Goal: Task Accomplishment & Management: Use online tool/utility

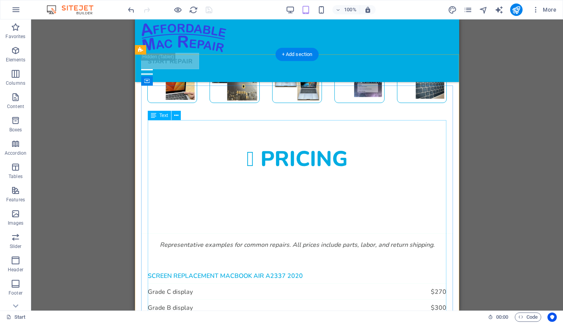
scroll to position [694, 0]
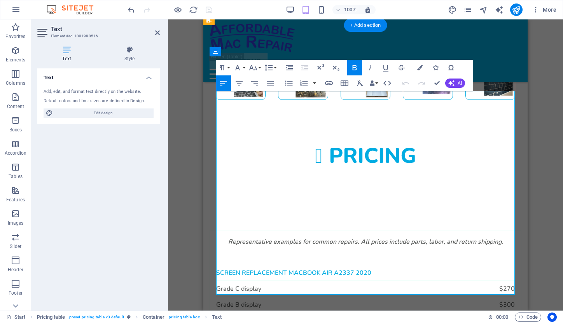
click at [164, 227] on div "Text Style Text Add, edit, and format text directly on the website. Default col…" at bounding box center [98, 175] width 135 height 271
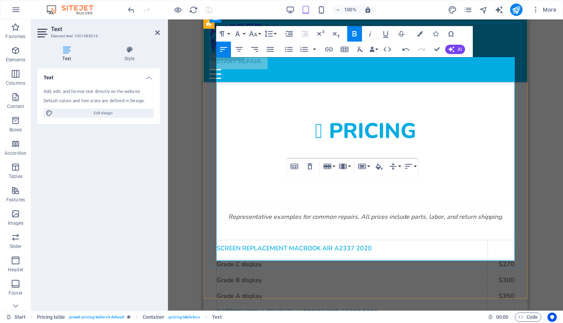
scroll to position [737, 0]
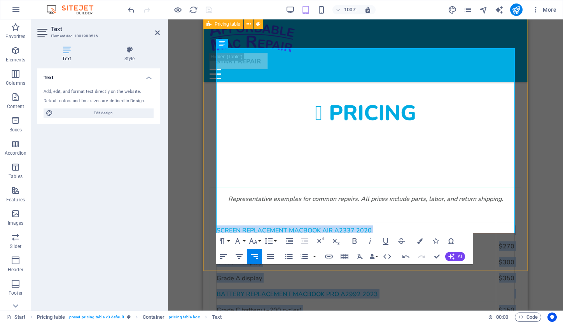
drag, startPoint x: 305, startPoint y: 202, endPoint x: 319, endPoint y: 202, distance: 14.0
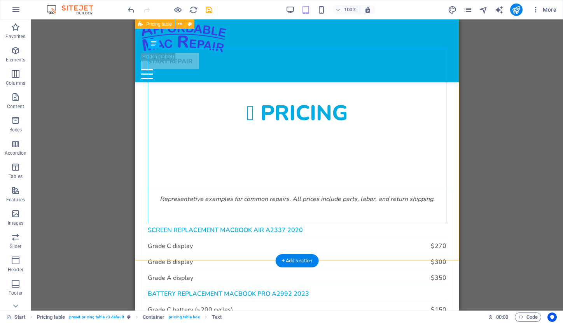
click at [426, 260] on div "Representative examples for common repairs. All prices include parts, labor, an…" at bounding box center [297, 295] width 324 height 278
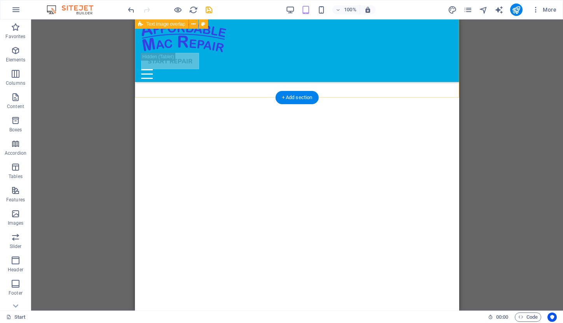
scroll to position [1386, 0]
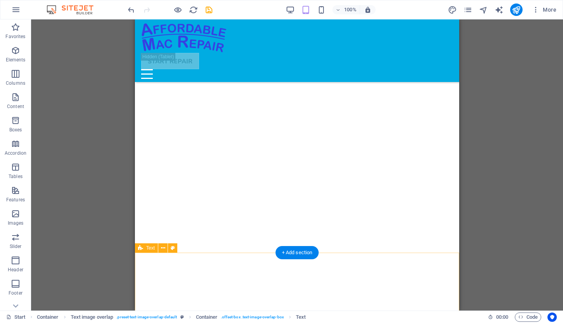
scroll to position [1749, 0]
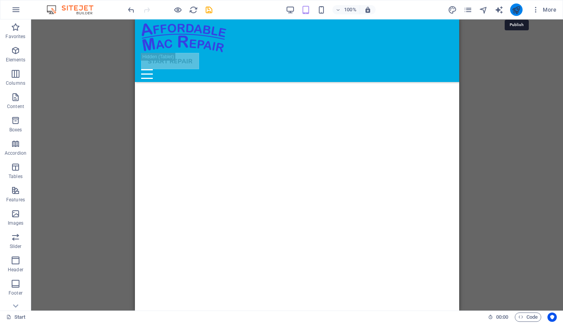
click at [515, 9] on icon "publish" at bounding box center [515, 9] width 9 height 9
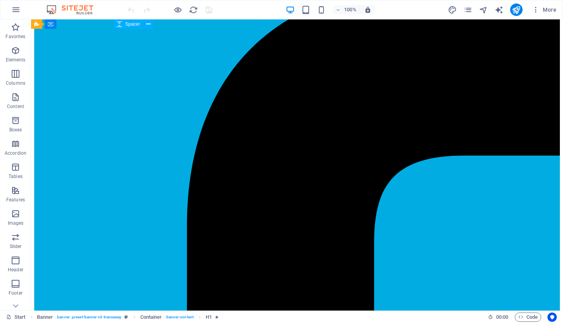
scroll to position [480, 0]
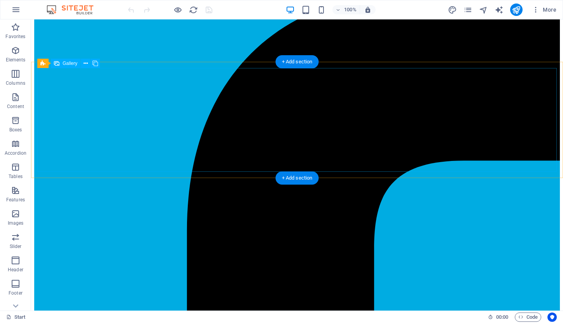
click at [69, 64] on span "Gallery" at bounding box center [70, 63] width 15 height 5
select select "4"
select select "px"
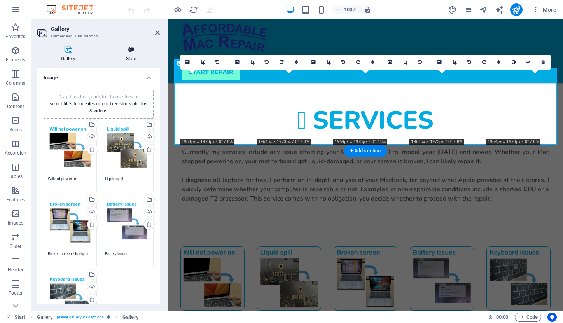
click at [132, 54] on h4 "Style" at bounding box center [131, 54] width 58 height 16
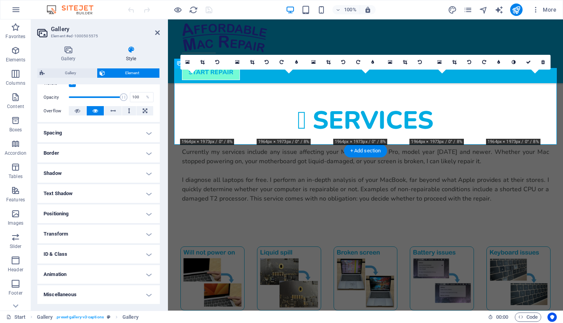
scroll to position [108, 0]
click at [146, 275] on h4 "Animation" at bounding box center [98, 275] width 122 height 19
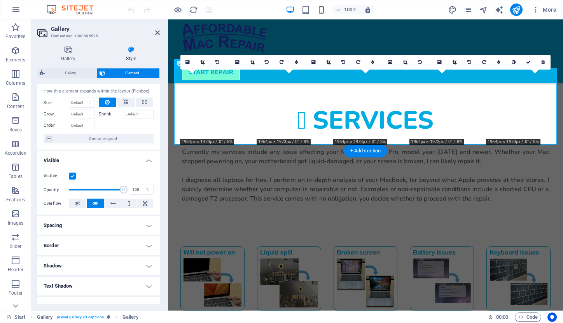
scroll to position [15, 0]
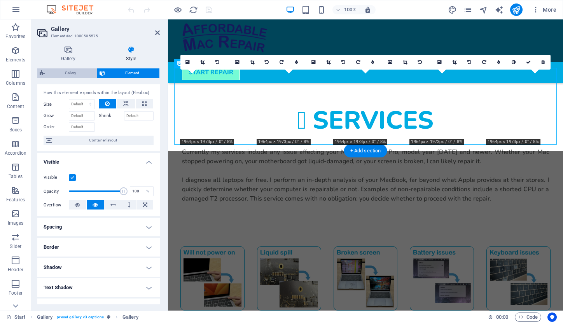
click at [78, 71] on span "Gallery" at bounding box center [70, 72] width 47 height 9
select select "rem"
select select "preset-gallery-v3-captions"
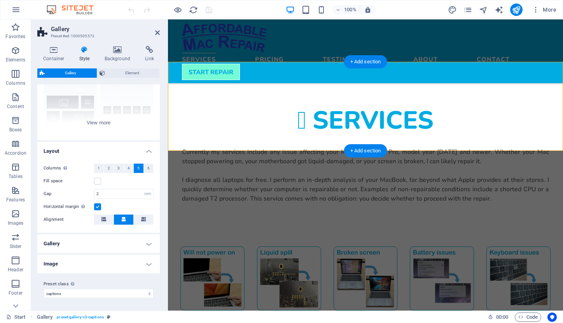
scroll to position [74, 0]
click at [147, 264] on h4 "Image" at bounding box center [98, 264] width 122 height 19
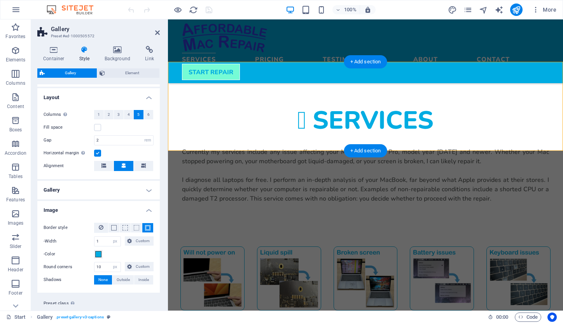
scroll to position [133, 0]
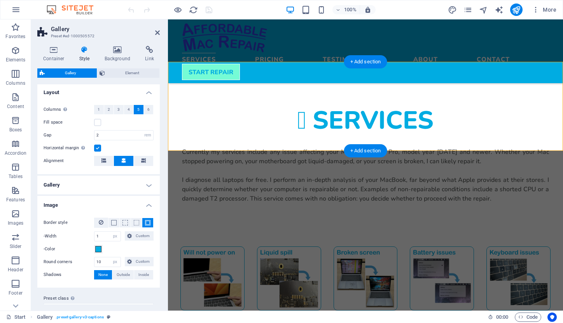
click at [145, 185] on h4 "Gallery" at bounding box center [98, 185] width 122 height 19
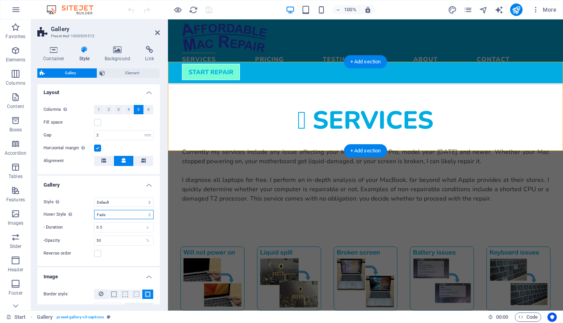
select select "rotate"
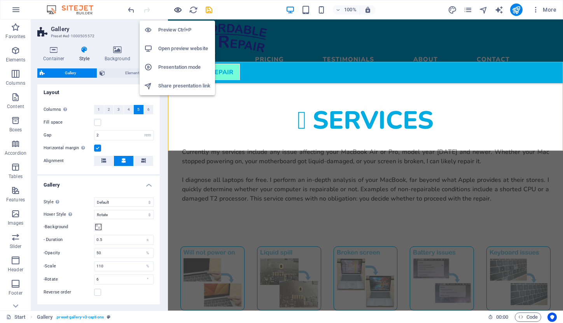
click at [178, 9] on icon "button" at bounding box center [177, 9] width 9 height 9
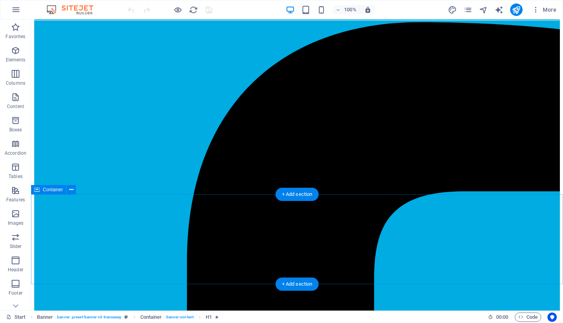
scroll to position [447, 0]
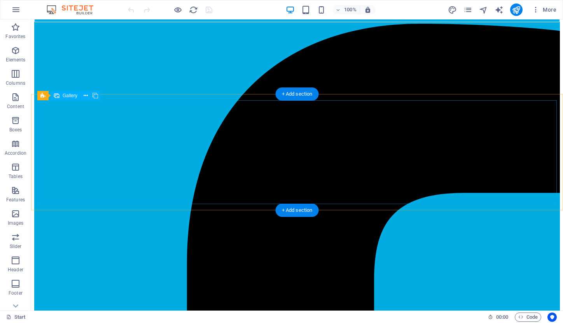
click at [65, 95] on span "Gallery" at bounding box center [70, 95] width 15 height 5
select select "4"
select select "px"
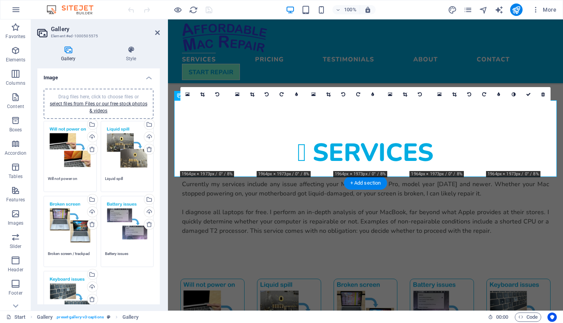
click at [66, 53] on icon at bounding box center [68, 50] width 62 height 8
click at [127, 54] on h4 "Style" at bounding box center [131, 54] width 58 height 16
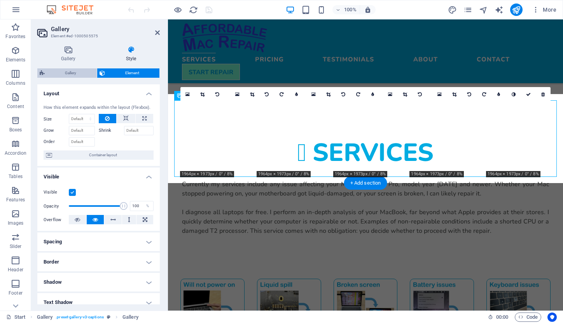
click at [75, 73] on span "Gallery" at bounding box center [70, 72] width 47 height 9
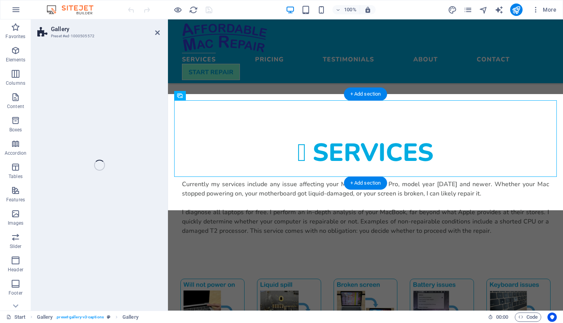
select select "rem"
select select "preset-gallery-v3-captions"
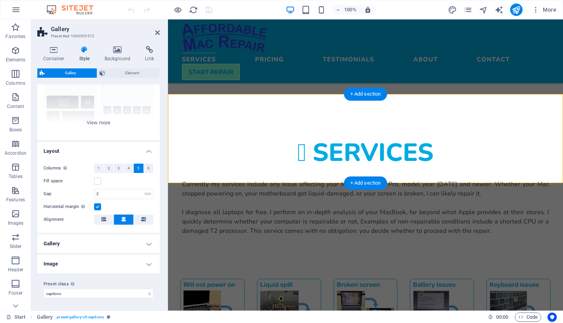
scroll to position [74, 0]
click at [146, 243] on h4 "Gallery" at bounding box center [98, 244] width 122 height 19
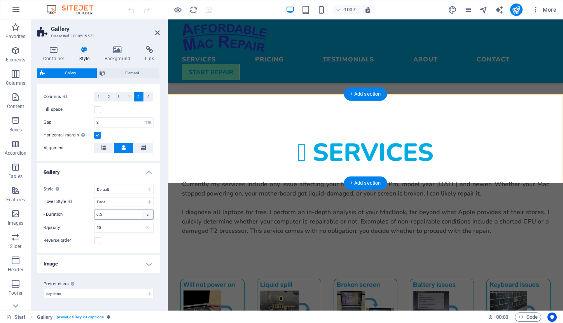
scroll to position [146, 0]
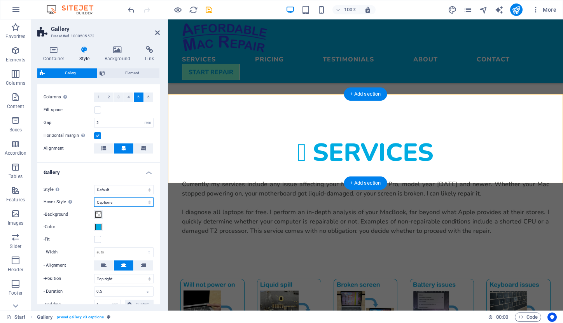
select select "none_default"
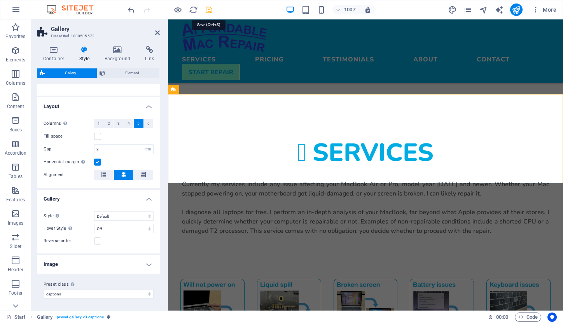
click at [208, 9] on icon "save" at bounding box center [208, 9] width 9 height 9
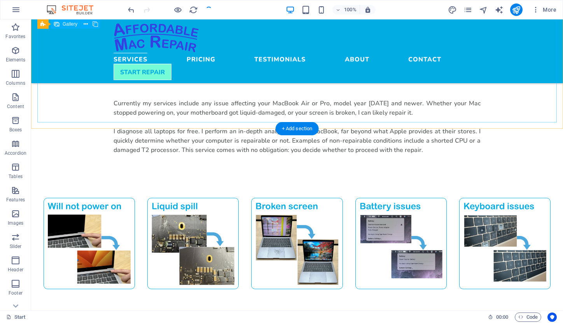
scroll to position [529, 0]
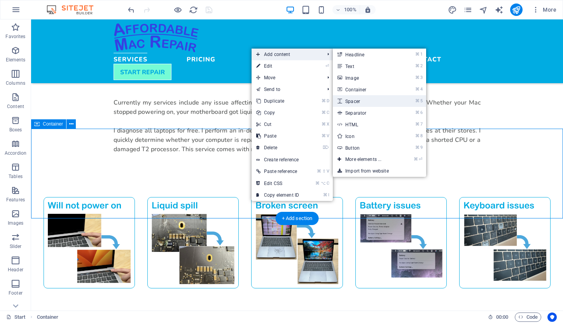
click at [349, 97] on link "⌘ 5 Spacer" at bounding box center [365, 101] width 64 height 12
select select "px"
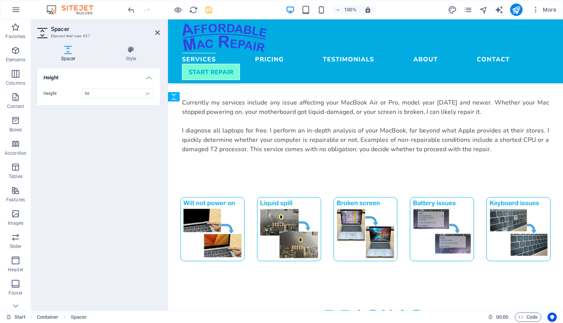
drag, startPoint x: 365, startPoint y: 148, endPoint x: 194, endPoint y: 172, distance: 172.3
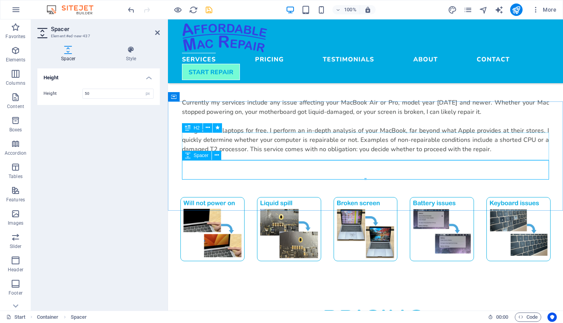
click at [201, 156] on span "Spacer" at bounding box center [201, 155] width 15 height 5
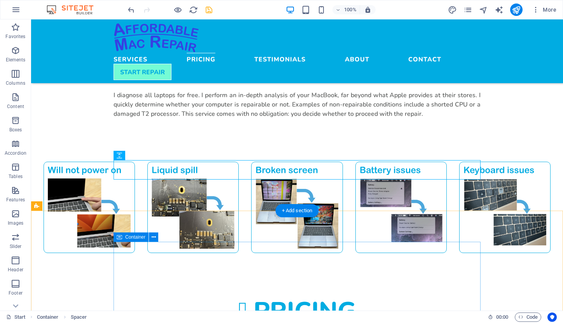
scroll to position [583, 0]
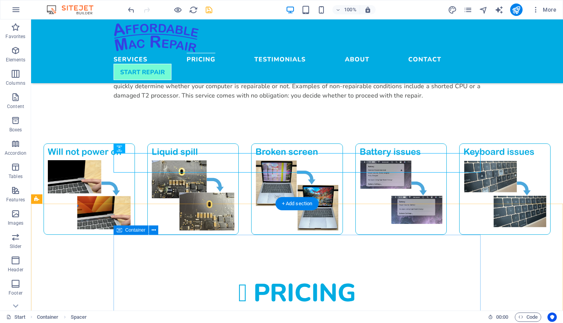
click at [134, 231] on span "Container" at bounding box center [135, 230] width 20 height 5
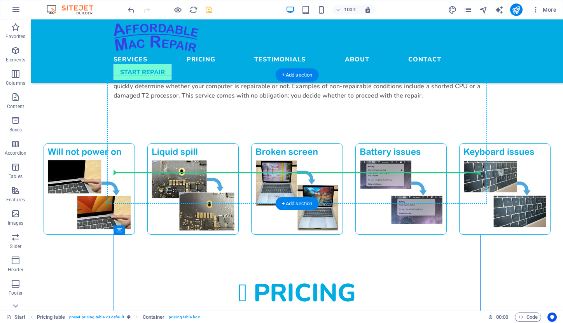
drag, startPoint x: 166, startPoint y: 251, endPoint x: 213, endPoint y: 169, distance: 94.4
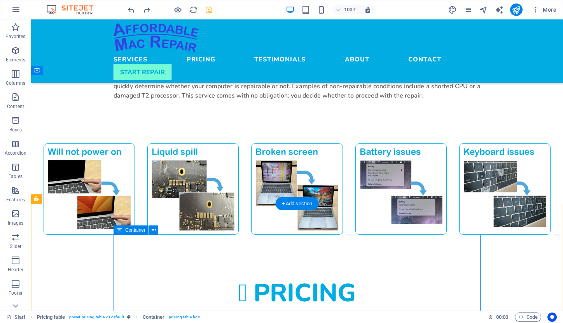
click at [127, 231] on span "Container" at bounding box center [135, 230] width 20 height 5
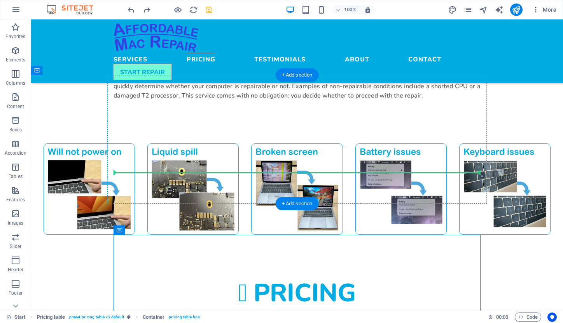
drag, startPoint x: 127, startPoint y: 231, endPoint x: 155, endPoint y: 144, distance: 91.1
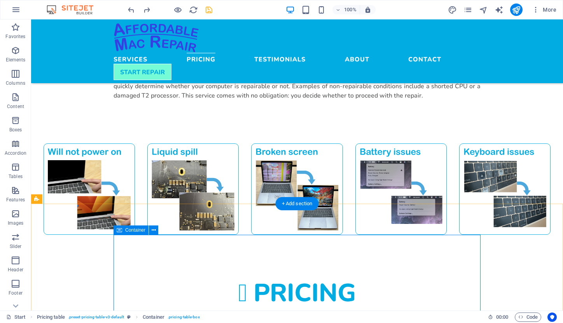
click at [125, 230] on div "Container" at bounding box center [130, 229] width 35 height 9
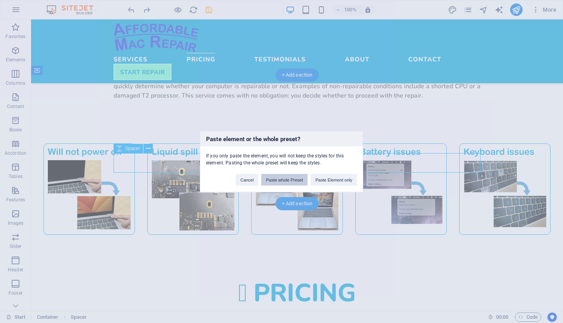
click at [291, 181] on button "Paste whole Preset" at bounding box center [284, 180] width 46 height 12
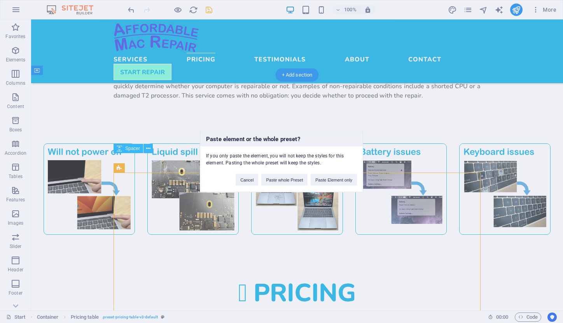
click at [455, 154] on div "Paste element or the whole preset? If you only paste the element, you will not …" at bounding box center [281, 161] width 563 height 323
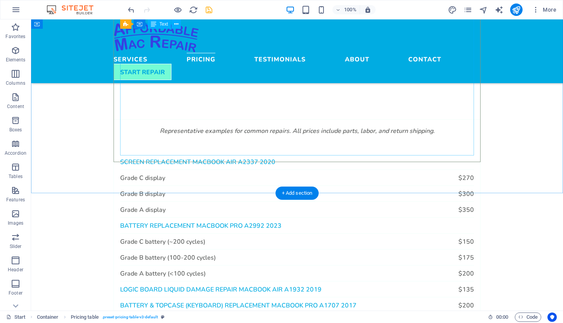
scroll to position [809, 0]
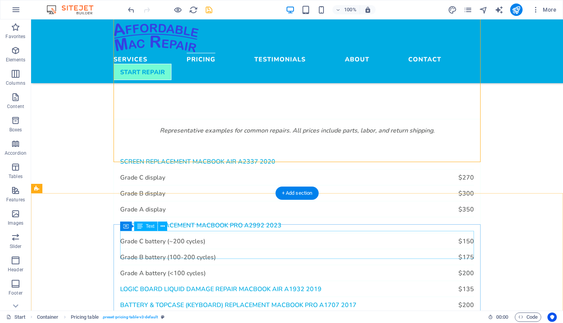
click at [151, 227] on span "Text" at bounding box center [150, 226] width 9 height 5
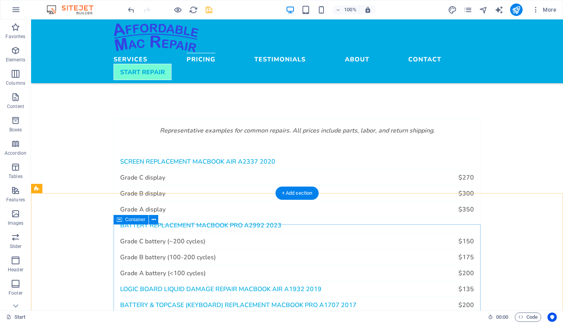
click at [137, 222] on span "Container" at bounding box center [135, 219] width 20 height 5
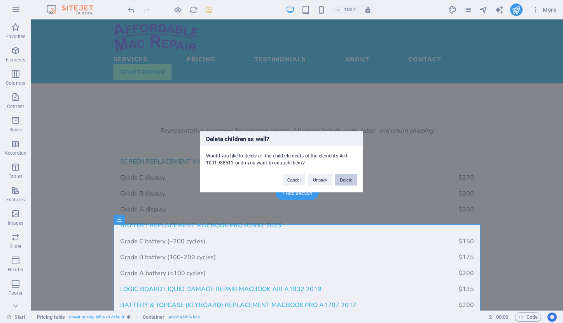
click at [345, 175] on button "Delete" at bounding box center [346, 180] width 22 height 12
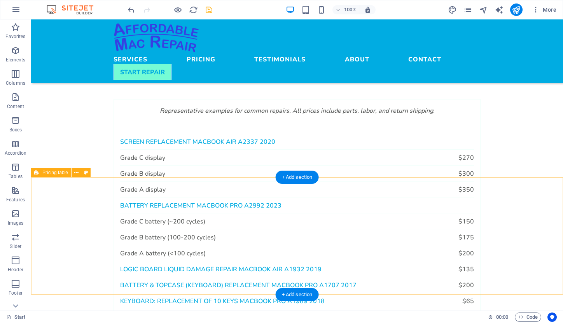
scroll to position [830, 0]
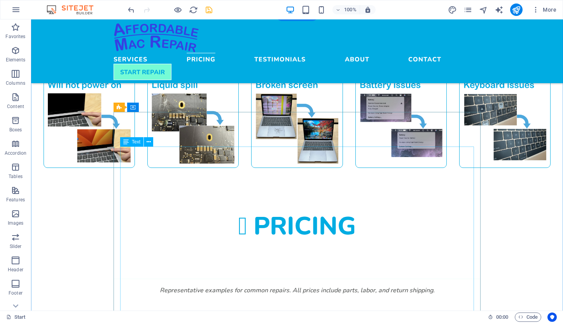
scroll to position [651, 0]
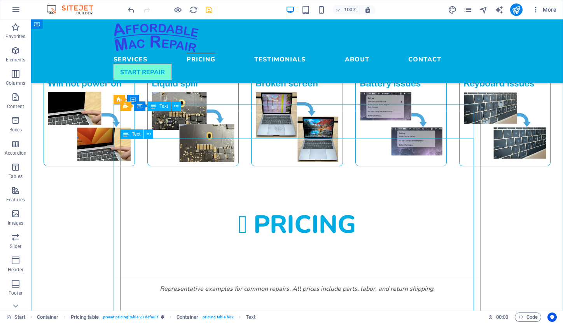
click at [137, 133] on span "Text" at bounding box center [136, 134] width 9 height 5
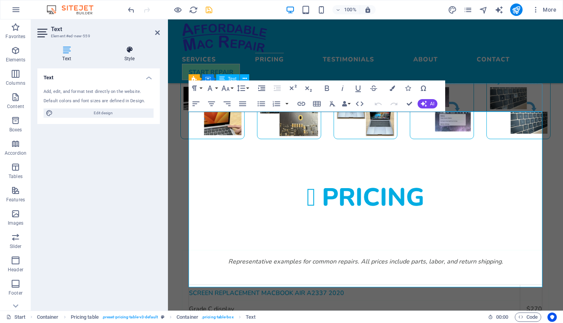
click at [130, 53] on icon at bounding box center [129, 50] width 61 height 8
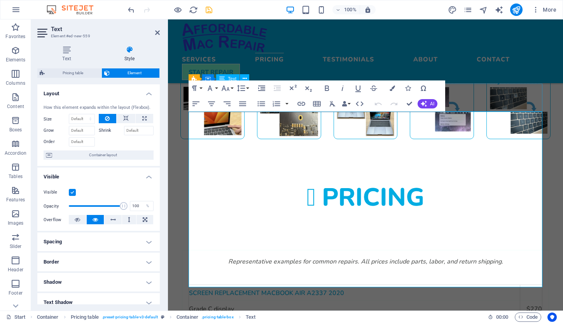
scroll to position [0, 0]
click at [220, 71] on span "Container" at bounding box center [217, 72] width 20 height 5
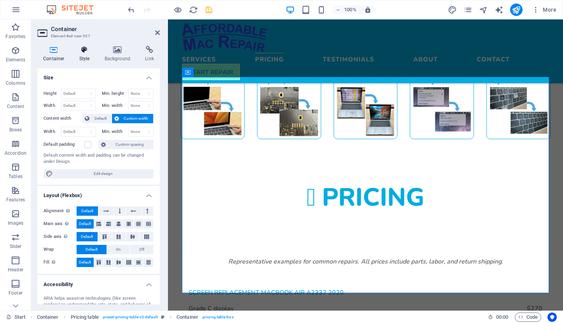
click at [80, 52] on icon at bounding box center [84, 50] width 22 height 8
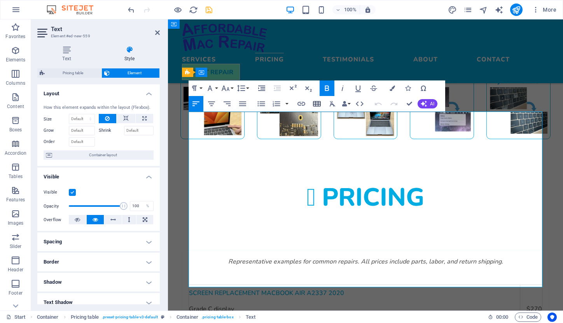
click at [317, 102] on icon "button" at bounding box center [316, 103] width 9 height 9
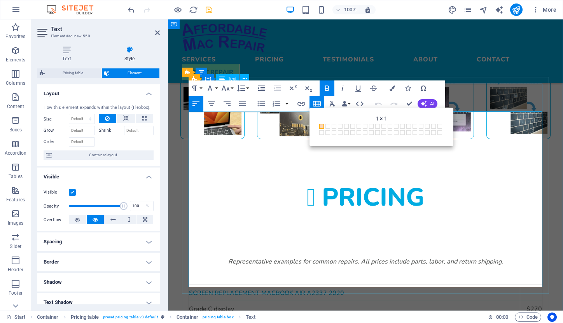
click at [481, 257] on div "Representative examples for common repairs. All prices include parts, labor, an…" at bounding box center [365, 271] width 354 height 28
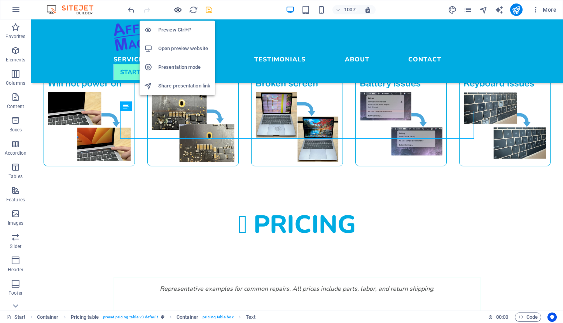
click at [174, 9] on icon "button" at bounding box center [177, 9] width 9 height 9
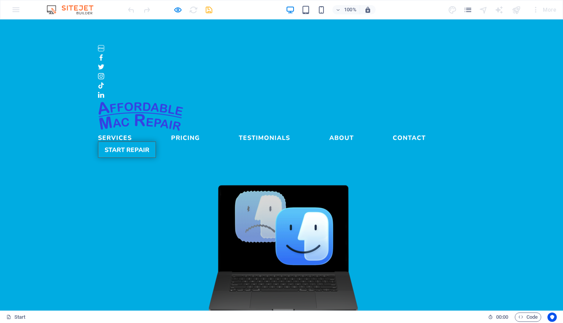
click at [156, 141] on link "START REPAIR" at bounding box center [127, 149] width 58 height 16
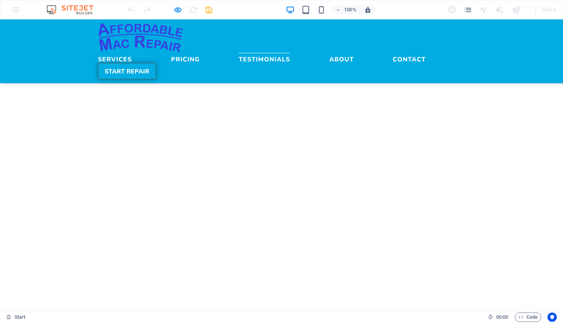
scroll to position [1776, 0]
click at [393, 53] on link "Contact" at bounding box center [409, 57] width 33 height 9
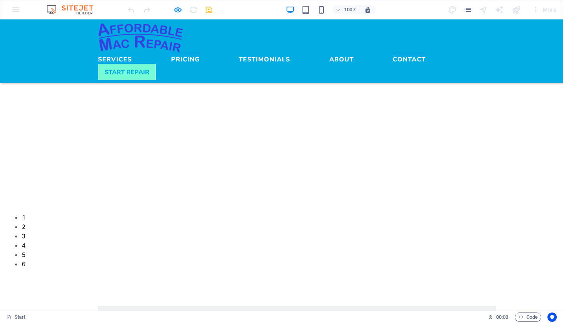
click at [200, 53] on link "Pricing" at bounding box center [185, 57] width 29 height 9
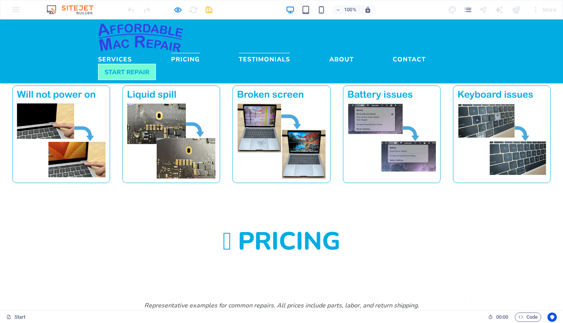
scroll to position [608, 0]
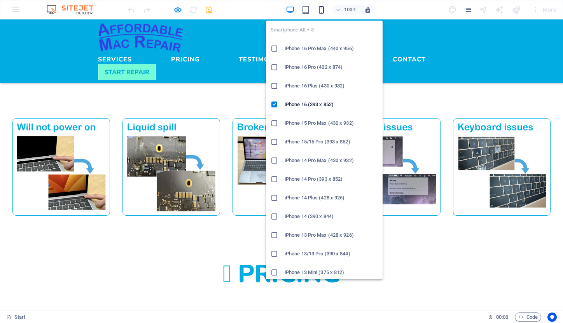
click at [323, 11] on icon "button" at bounding box center [321, 9] width 9 height 9
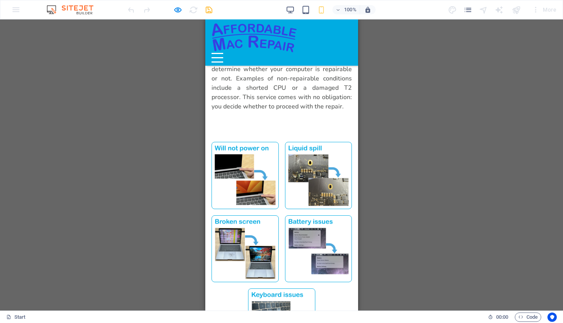
click at [223, 53] on button "Menu" at bounding box center [217, 53] width 12 height 1
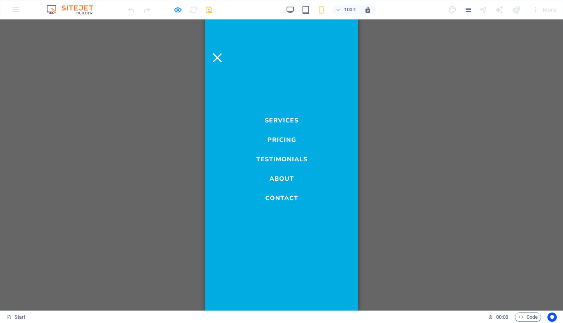
click at [279, 116] on link "Services" at bounding box center [281, 118] width 34 height 9
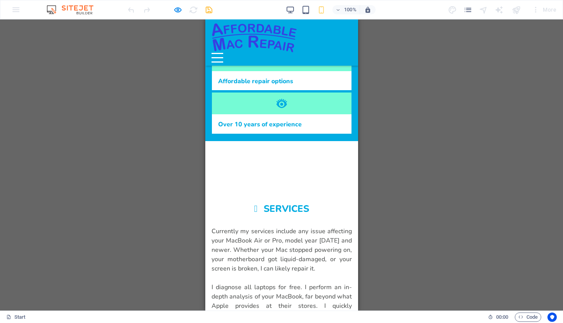
scroll to position [359, 0]
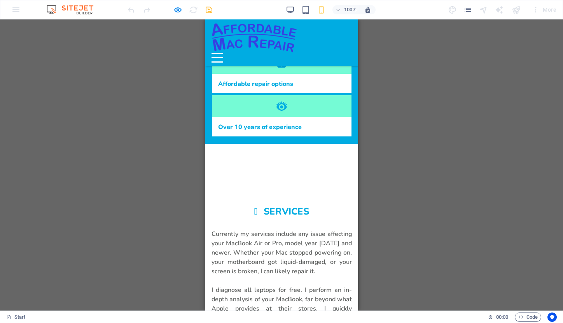
click at [223, 53] on button "Menu" at bounding box center [217, 53] width 12 height 1
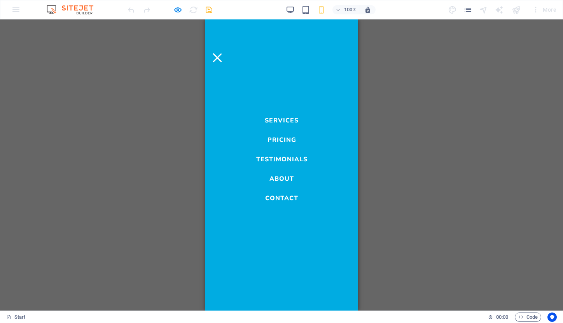
click at [278, 138] on link "Pricing" at bounding box center [281, 137] width 29 height 9
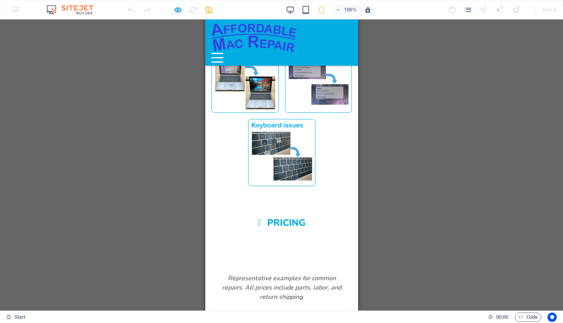
scroll to position [788, 0]
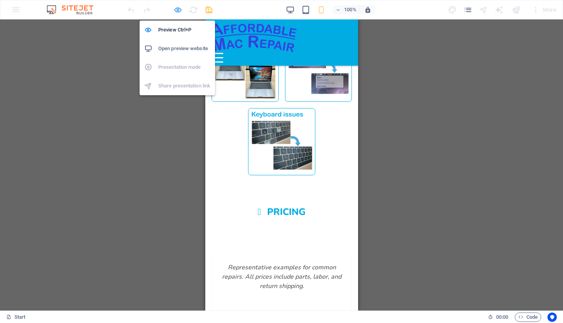
click at [176, 10] on icon "button" at bounding box center [177, 9] width 9 height 9
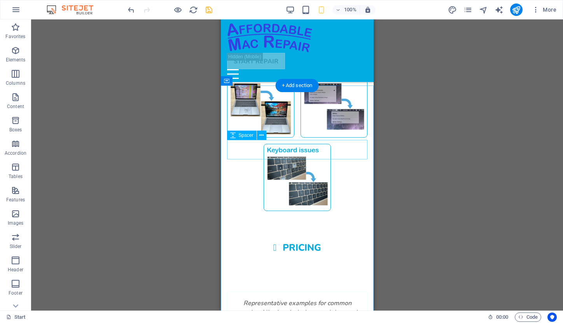
click at [285, 272] on div at bounding box center [297, 281] width 140 height 19
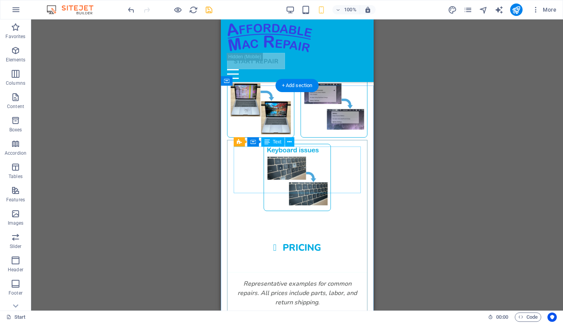
click at [297, 279] on div "Representative examples for common repairs. All prices include parts, labor, an…" at bounding box center [296, 302] width 127 height 47
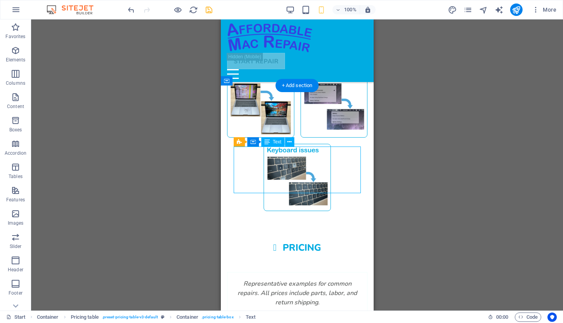
click at [297, 279] on div "Representative examples for common repairs. All prices include parts, labor, an…" at bounding box center [296, 302] width 127 height 47
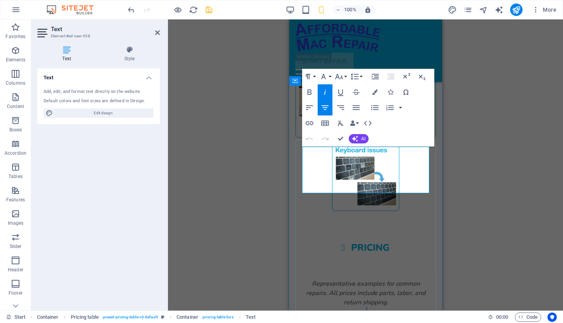
drag, startPoint x: 389, startPoint y: 172, endPoint x: 388, endPoint y: 186, distance: 14.0
click at [388, 279] on div "Representative examples for common repairs. All prices include parts, labor, an…" at bounding box center [365, 302] width 127 height 47
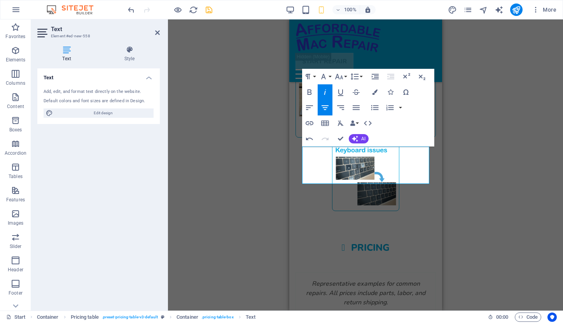
click at [467, 181] on div "H1 Banner Banner Container Image Container Gallery Gallery Gallery Container H2…" at bounding box center [365, 164] width 395 height 291
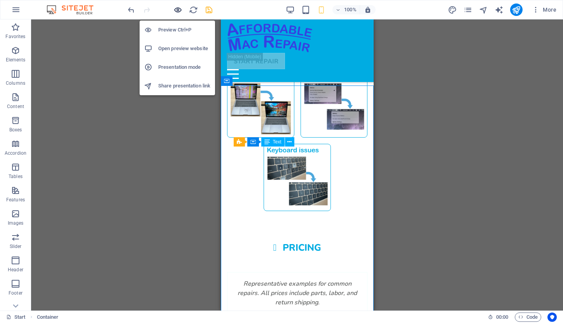
click at [177, 11] on icon "button" at bounding box center [177, 9] width 9 height 9
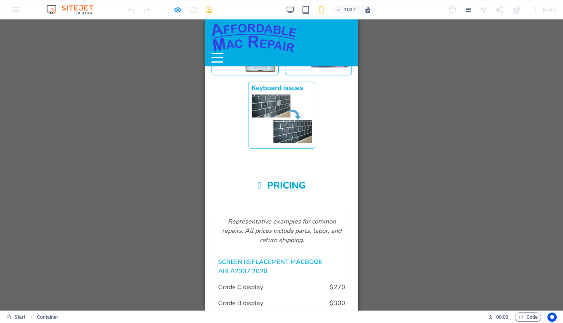
scroll to position [814, 0]
click at [222, 10] on div "100% More" at bounding box center [342, 9] width 433 height 12
click at [205, 10] on div at bounding box center [169, 9] width 87 height 12
click at [456, 127] on div "H1 Banner Banner Container Image Container Gallery Gallery Gallery Container H2…" at bounding box center [281, 164] width 563 height 291
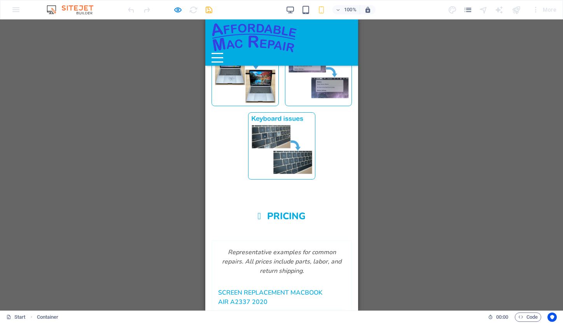
scroll to position [783, 0]
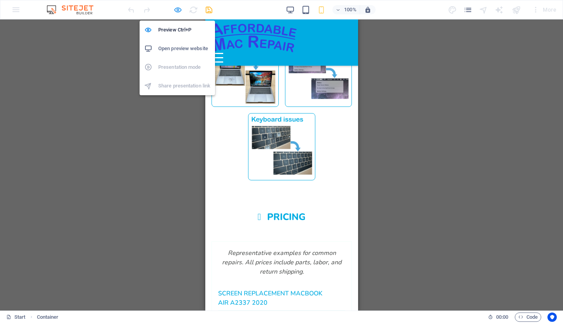
click at [176, 8] on icon "button" at bounding box center [177, 9] width 9 height 9
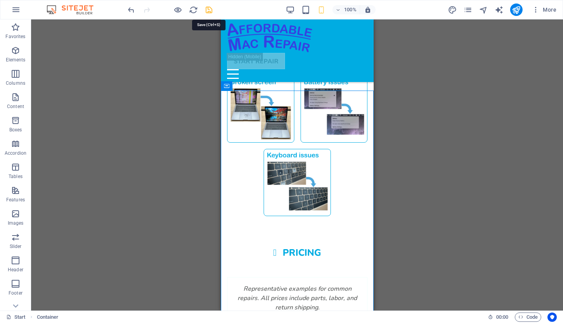
click at [209, 9] on icon "save" at bounding box center [208, 9] width 9 height 9
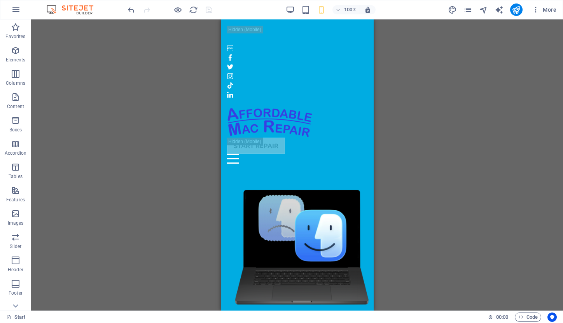
scroll to position [0, 0]
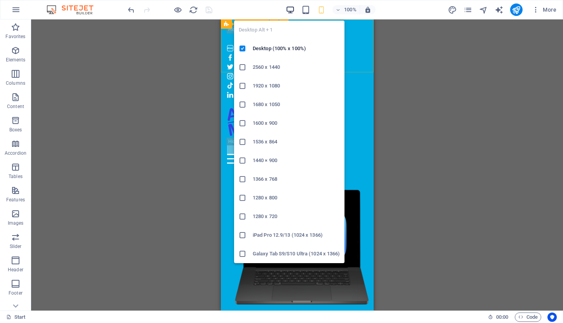
click at [290, 9] on icon "button" at bounding box center [290, 9] width 9 height 9
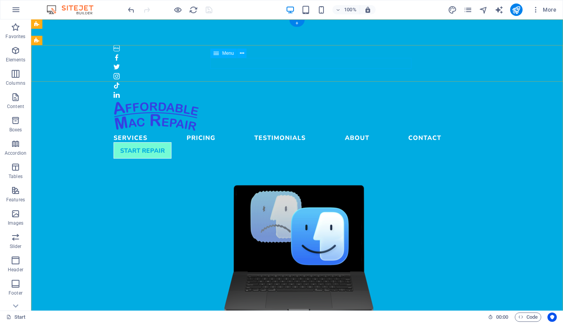
click at [403, 131] on nav "Services Pricing Testimonials About Contact" at bounding box center [296, 136] width 367 height 11
click at [227, 55] on span "Menu" at bounding box center [228, 53] width 12 height 5
select select
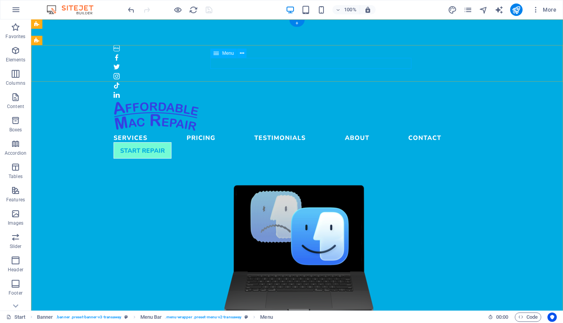
select select
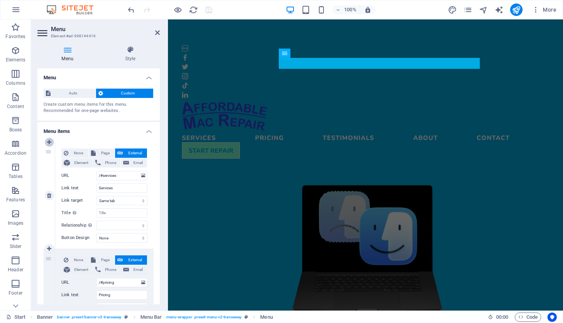
click at [50, 142] on icon at bounding box center [49, 142] width 4 height 5
select select
type input "/#services"
type input "Services"
select select
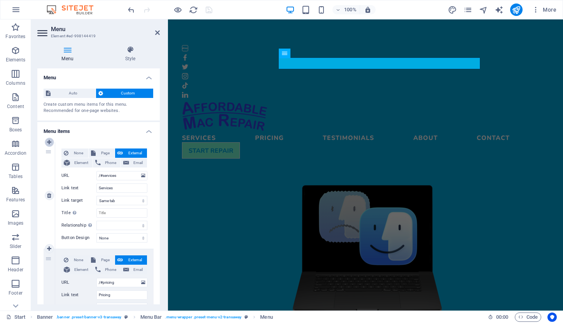
type input "/#pricing"
type input "Pricing"
select select
type input "/#testimonials"
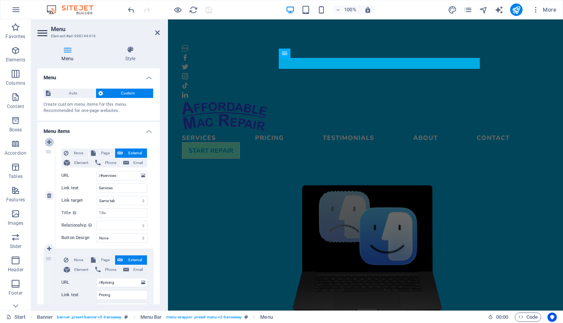
type input "Testimonials"
select select "blank"
select select
type input "/#about"
type input "About"
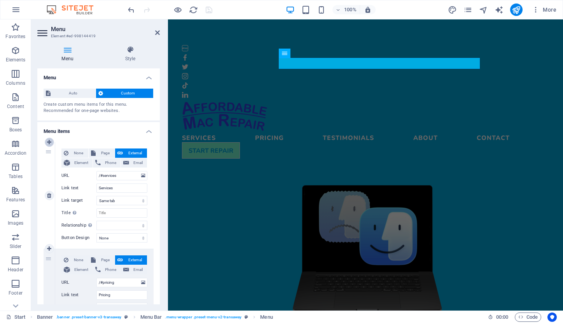
select select
type input "/#contact"
type input "Contact"
select select
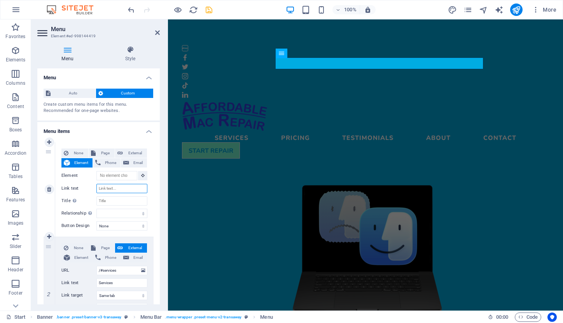
click at [110, 188] on input "Link text" at bounding box center [121, 188] width 51 height 9
type input "/#services"
type input "Services"
select select
type input "/#pricing"
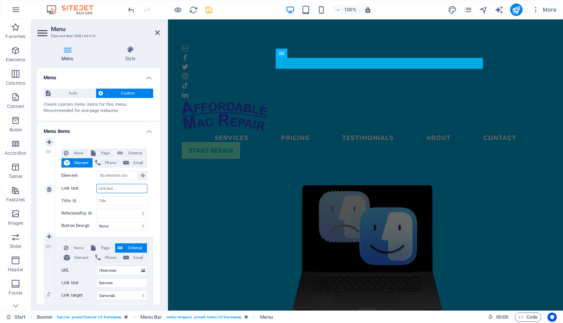
type input "Pricing"
select select
type input "/#testimonials"
type input "Testimonials"
select select "blank"
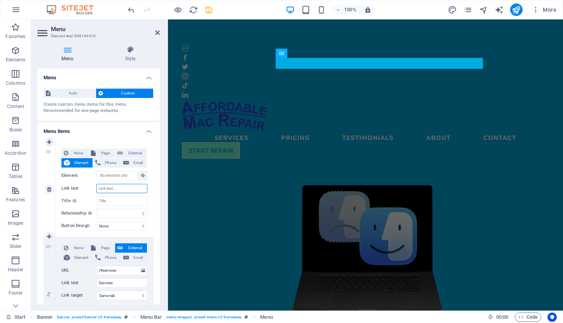
select select
type input "/#about"
type input "About"
select select
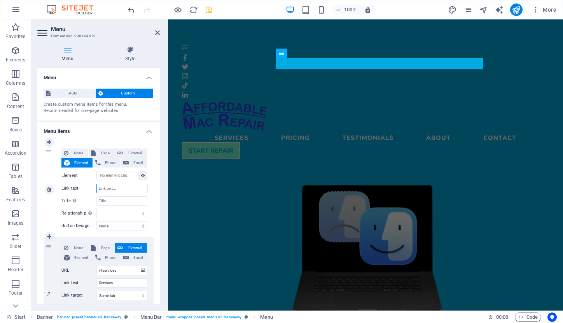
type input "/#contact"
type input "Contact"
select select
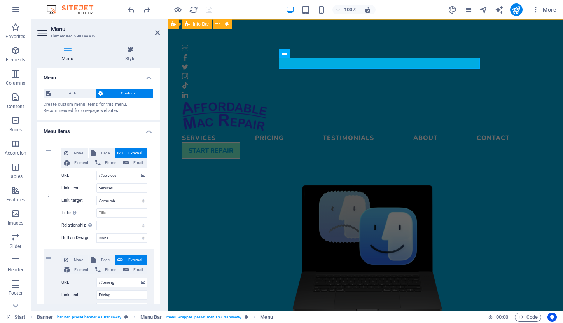
click at [336, 41] on div at bounding box center [365, 58] width 395 height 79
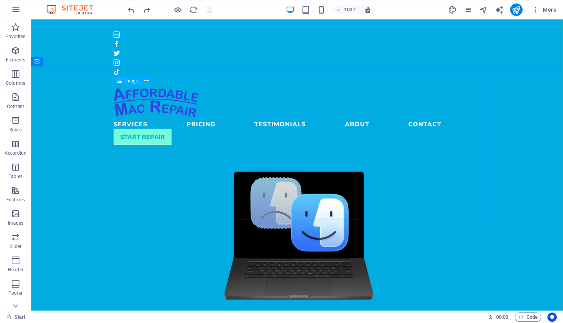
scroll to position [5, 0]
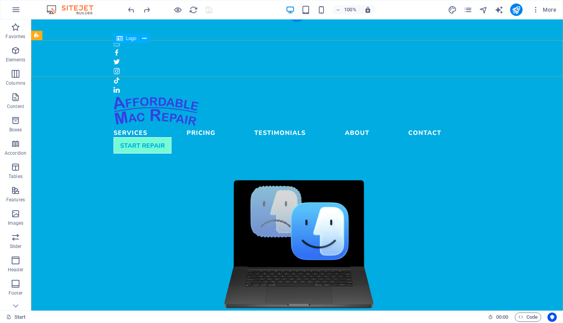
click at [183, 96] on div at bounding box center [296, 111] width 367 height 30
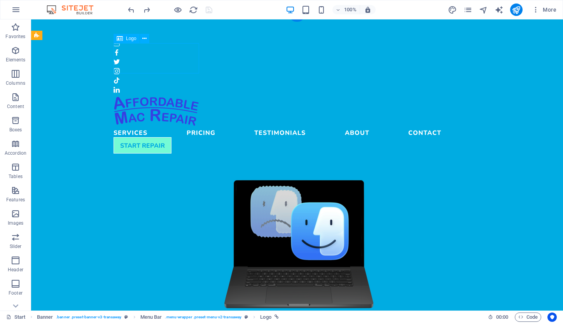
click at [178, 96] on div at bounding box center [296, 111] width 367 height 30
select select "px"
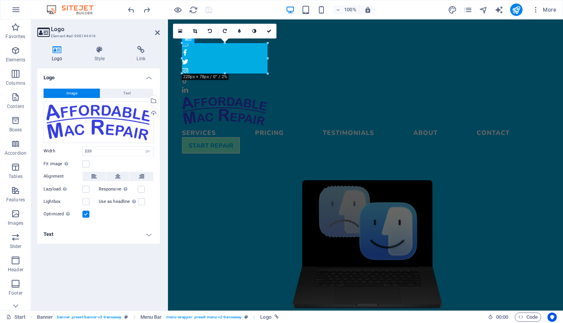
click at [148, 235] on h4 "Text" at bounding box center [98, 234] width 122 height 19
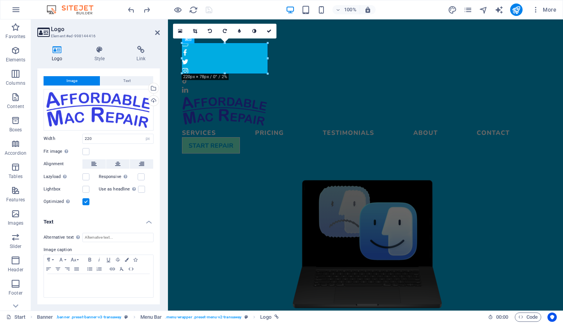
scroll to position [11, 0]
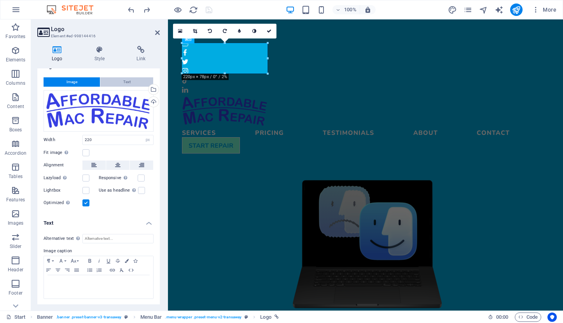
click at [116, 83] on button "Text" at bounding box center [126, 81] width 53 height 9
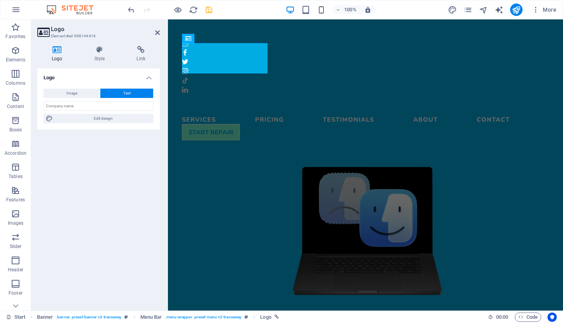
scroll to position [0, 0]
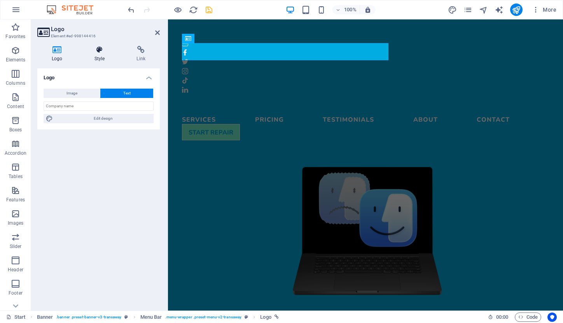
click at [101, 55] on h4 "Style" at bounding box center [101, 54] width 42 height 16
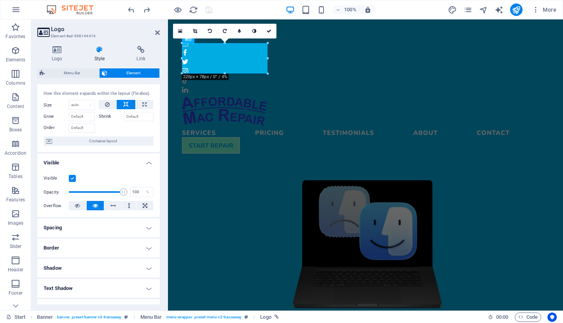
scroll to position [21, 0]
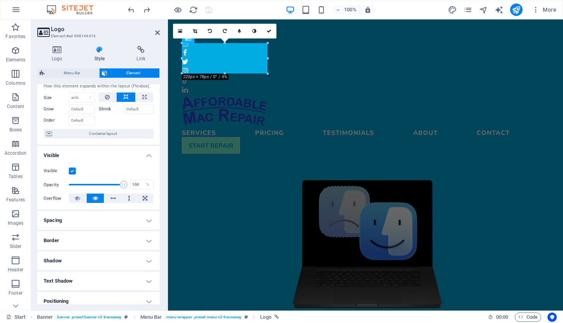
click at [145, 260] on h4 "Shadow" at bounding box center [98, 260] width 122 height 19
click at [106, 275] on span "Outside" at bounding box center [111, 276] width 13 height 9
type input "2"
type input "4"
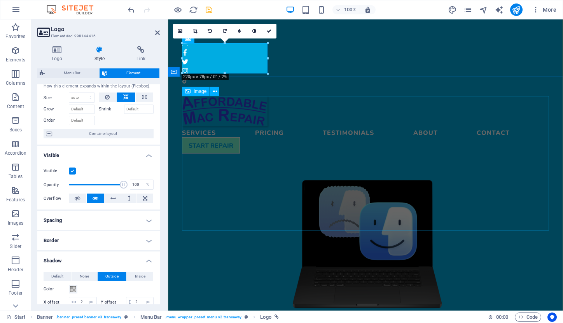
click at [209, 176] on figure at bounding box center [365, 243] width 367 height 134
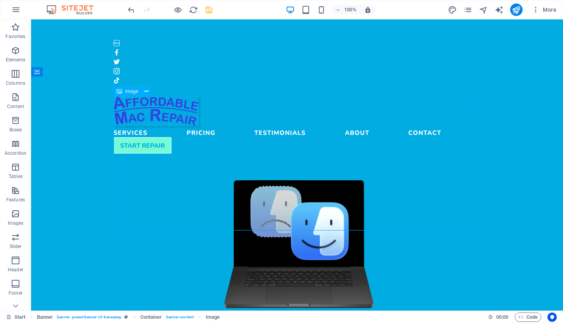
click at [209, 176] on figure at bounding box center [296, 243] width 367 height 134
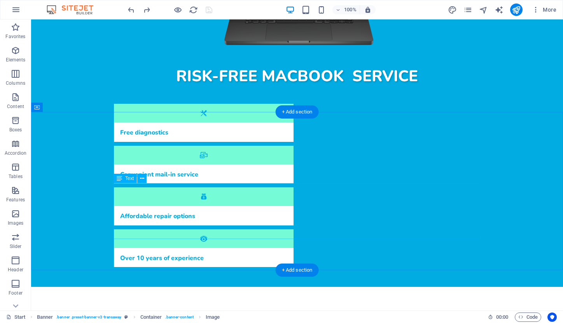
scroll to position [272, 0]
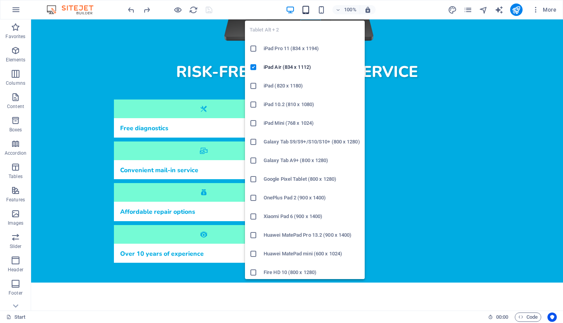
click at [305, 11] on icon "button" at bounding box center [305, 9] width 9 height 9
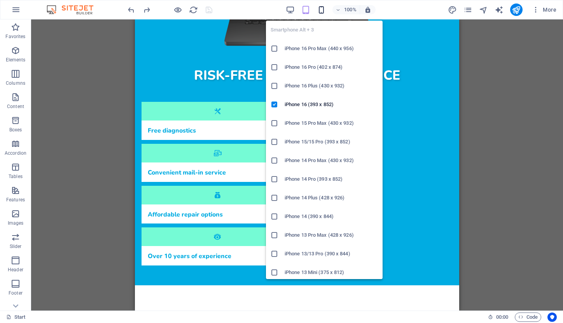
click at [324, 8] on icon "button" at bounding box center [321, 9] width 9 height 9
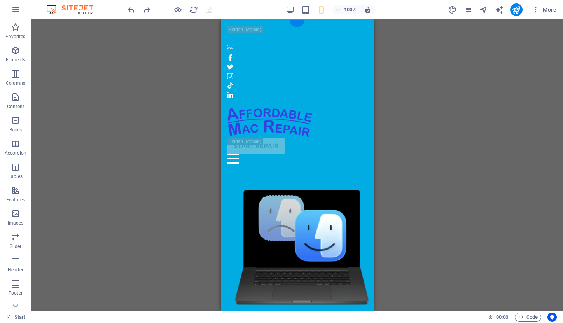
scroll to position [0, 0]
click at [360, 154] on div "Menu" at bounding box center [297, 159] width 140 height 10
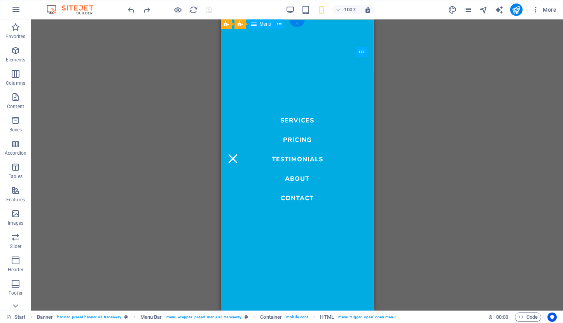
click at [307, 123] on nav "Services Pricing Testimonials About Contact" at bounding box center [296, 164] width 153 height 291
click at [297, 119] on nav "Services Pricing Testimonials About Contact" at bounding box center [296, 164] width 153 height 291
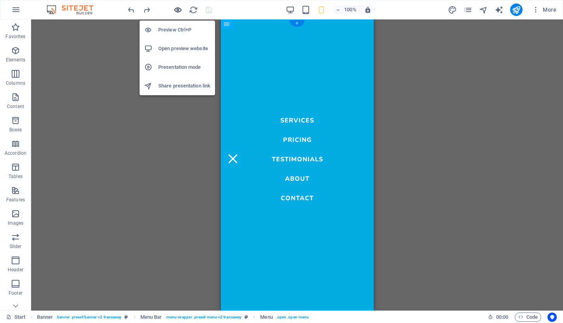
click at [178, 12] on icon "button" at bounding box center [177, 9] width 9 height 9
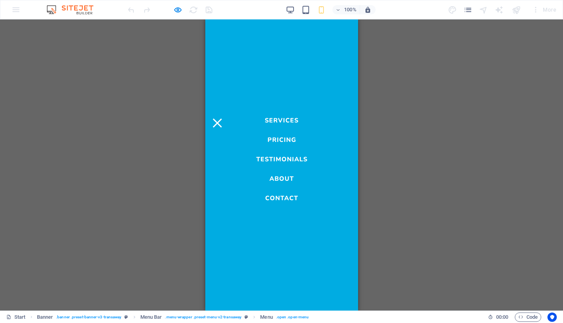
click at [289, 115] on link "Services" at bounding box center [281, 118] width 34 height 9
click at [284, 121] on link "Services" at bounding box center [281, 118] width 34 height 9
click at [283, 138] on link "Pricing" at bounding box center [281, 137] width 29 height 9
click at [223, 118] on div "Menu" at bounding box center [217, 123] width 12 height 10
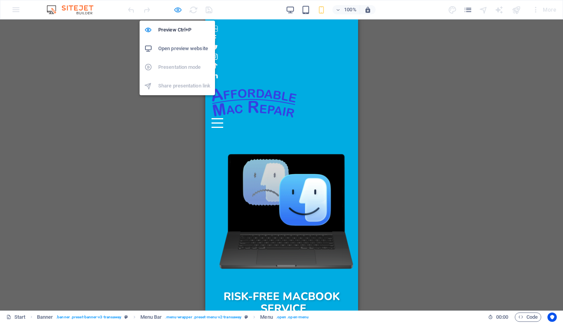
click at [178, 9] on icon "button" at bounding box center [177, 9] width 9 height 9
